Goal: Obtain resource: Obtain resource

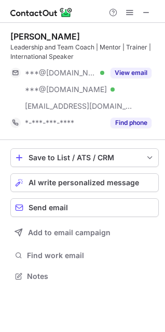
scroll to position [269, 165]
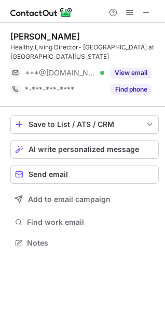
scroll to position [236, 165]
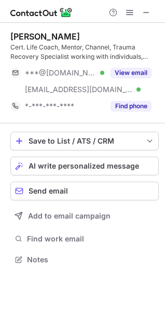
scroll to position [252, 165]
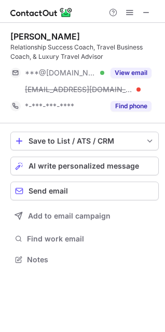
scroll to position [252, 165]
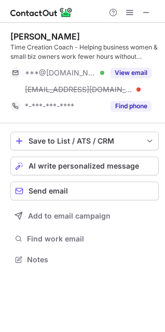
scroll to position [252, 165]
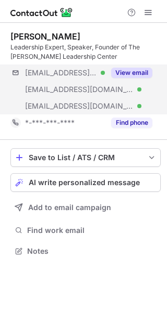
scroll to position [244, 167]
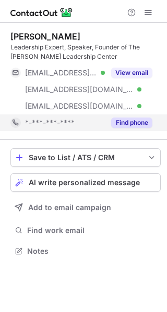
click at [129, 120] on button "Find phone" at bounding box center [131, 123] width 41 height 10
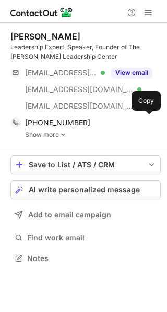
scroll to position [251, 167]
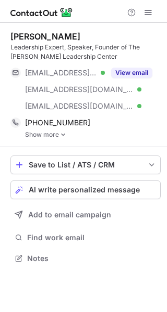
click at [61, 133] on img at bounding box center [63, 134] width 6 height 7
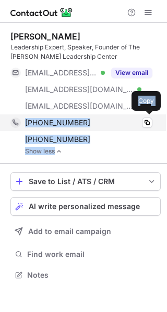
drag, startPoint x: 142, startPoint y: 154, endPoint x: 27, endPoint y: 123, distance: 118.9
click at [27, 123] on div "+14176822499 Copy +17276872936 Copy Show less" at bounding box center [85, 134] width 150 height 41
copy div "+14176822499 Copy +17276872936 Copy Show less"
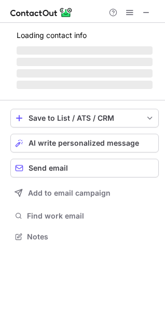
scroll to position [226, 165]
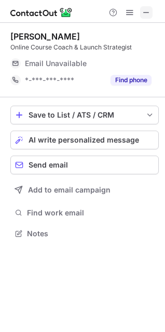
click at [149, 14] on span at bounding box center [147, 12] width 8 height 8
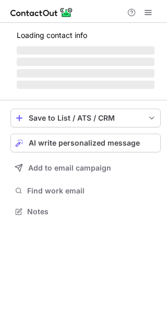
scroll to position [201, 167]
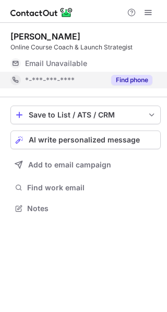
click at [138, 76] on button "Find phone" at bounding box center [131, 80] width 41 height 10
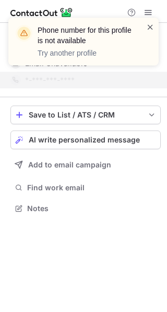
click at [149, 24] on span at bounding box center [150, 27] width 8 height 10
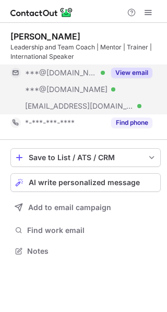
scroll to position [244, 167]
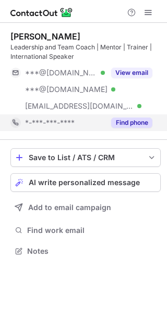
click at [125, 123] on button "Find phone" at bounding box center [131, 123] width 41 height 10
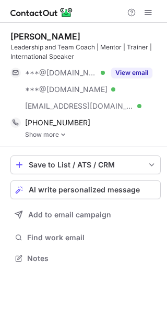
click at [63, 133] on img at bounding box center [63, 134] width 6 height 7
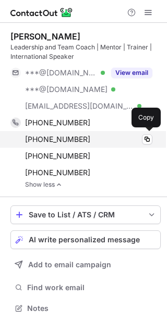
scroll to position [301, 159]
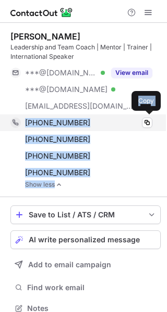
drag, startPoint x: 148, startPoint y: 182, endPoint x: 25, endPoint y: 117, distance: 139.0
click at [25, 117] on div "+19139271266 Copy +18165617290 Copy +13016376338 Copy +19139058173 Copy Show le…" at bounding box center [85, 151] width 150 height 74
copy div "+19139271266 Copy +18165617290 Copy +13016376338 Copy +19139058173 Copy Show le…"
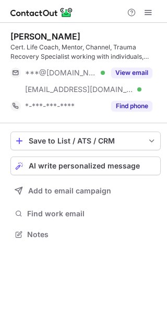
scroll to position [227, 167]
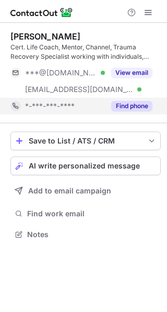
click at [122, 105] on button "Find phone" at bounding box center [131, 106] width 41 height 10
click at [105, 105] on div "*-***-***-****" at bounding box center [65, 105] width 80 height 9
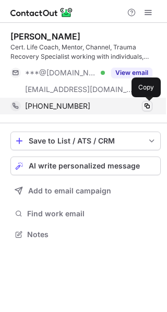
click at [148, 107] on span at bounding box center [147, 106] width 8 height 8
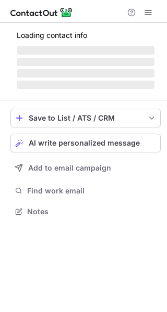
scroll to position [227, 167]
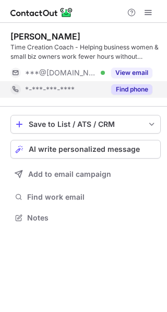
click at [145, 90] on button "Find phone" at bounding box center [131, 89] width 41 height 10
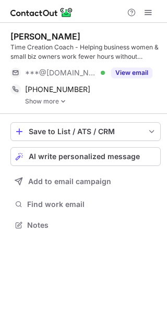
click at [63, 101] on img at bounding box center [63, 101] width 6 height 7
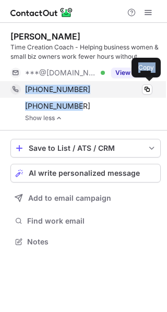
drag, startPoint x: 145, startPoint y: 112, endPoint x: 22, endPoint y: 87, distance: 125.9
click at [22, 87] on div "+18168766659 Copy +18166283334 Copy" at bounding box center [81, 97] width 142 height 33
copy div "+18168766659 Copy +18166283334"
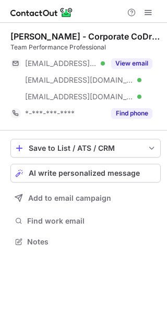
scroll to position [235, 167]
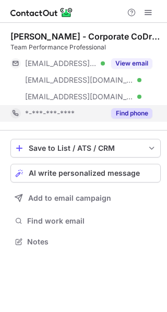
click at [116, 109] on button "Find phone" at bounding box center [131, 113] width 41 height 10
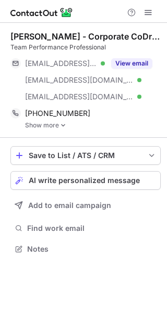
click at [62, 125] on img at bounding box center [63, 125] width 6 height 7
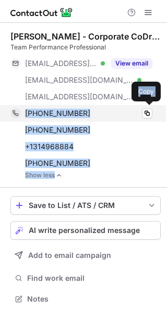
drag, startPoint x: 141, startPoint y: 172, endPoint x: 24, endPoint y: 115, distance: 130.1
click at [24, 115] on div "[PHONE_NUMBER] Copy [PHONE_NUMBER] Copy [PHONE_NUMBER] Copy WhatsApp [PHONE_NUM…" at bounding box center [85, 142] width 150 height 74
copy div "[PHONE_NUMBER] Copy [PHONE_NUMBER] Copy [PHONE_NUMBER] Copy WhatsApp [PHONE_NUM…"
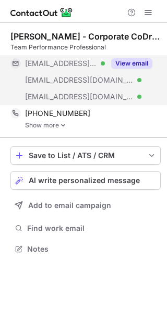
scroll to position [242, 167]
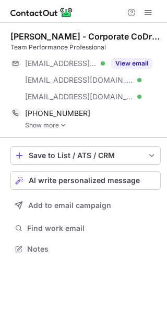
click at [62, 125] on img at bounding box center [63, 125] width 6 height 7
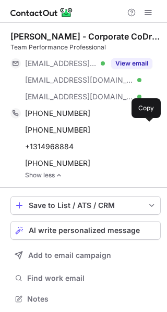
scroll to position [292, 159]
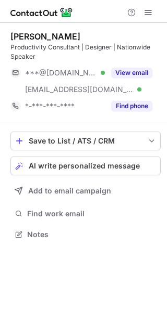
scroll to position [227, 167]
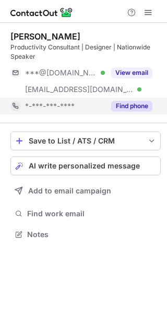
click at [119, 106] on button "Find phone" at bounding box center [131, 106] width 41 height 10
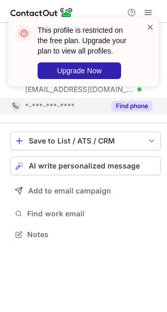
click at [147, 29] on span at bounding box center [150, 27] width 8 height 10
